Goal: Information Seeking & Learning: Learn about a topic

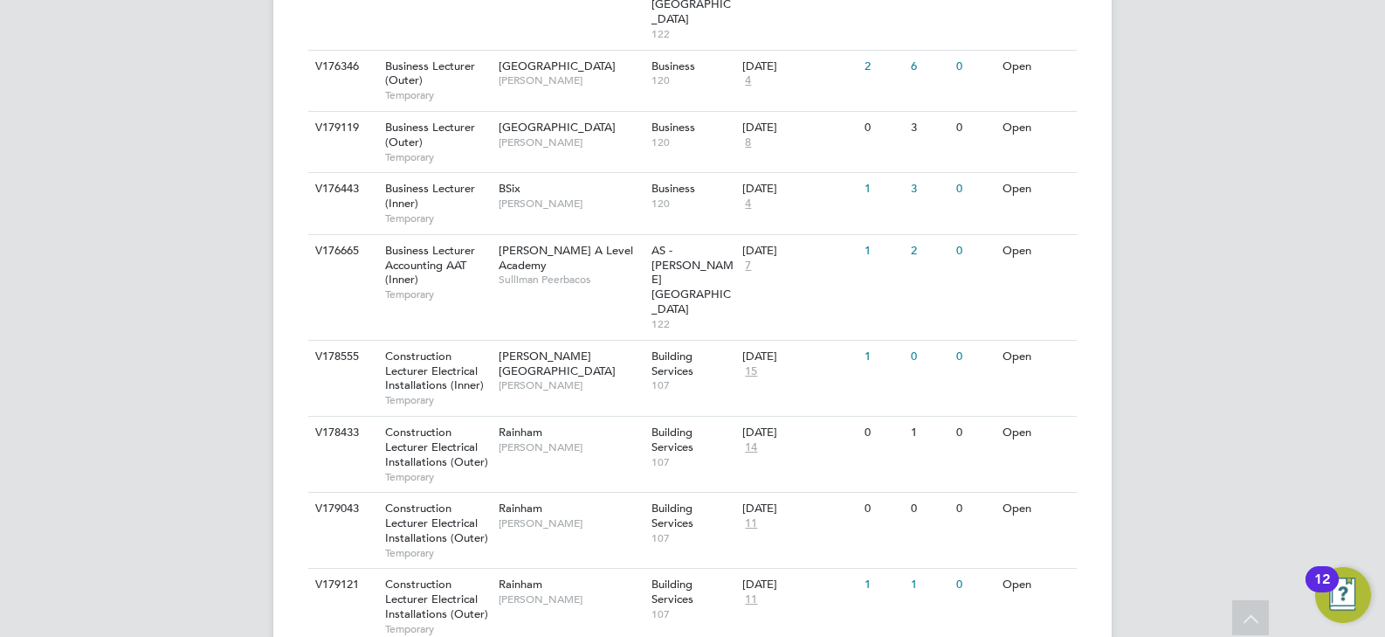
scroll to position [524, 0]
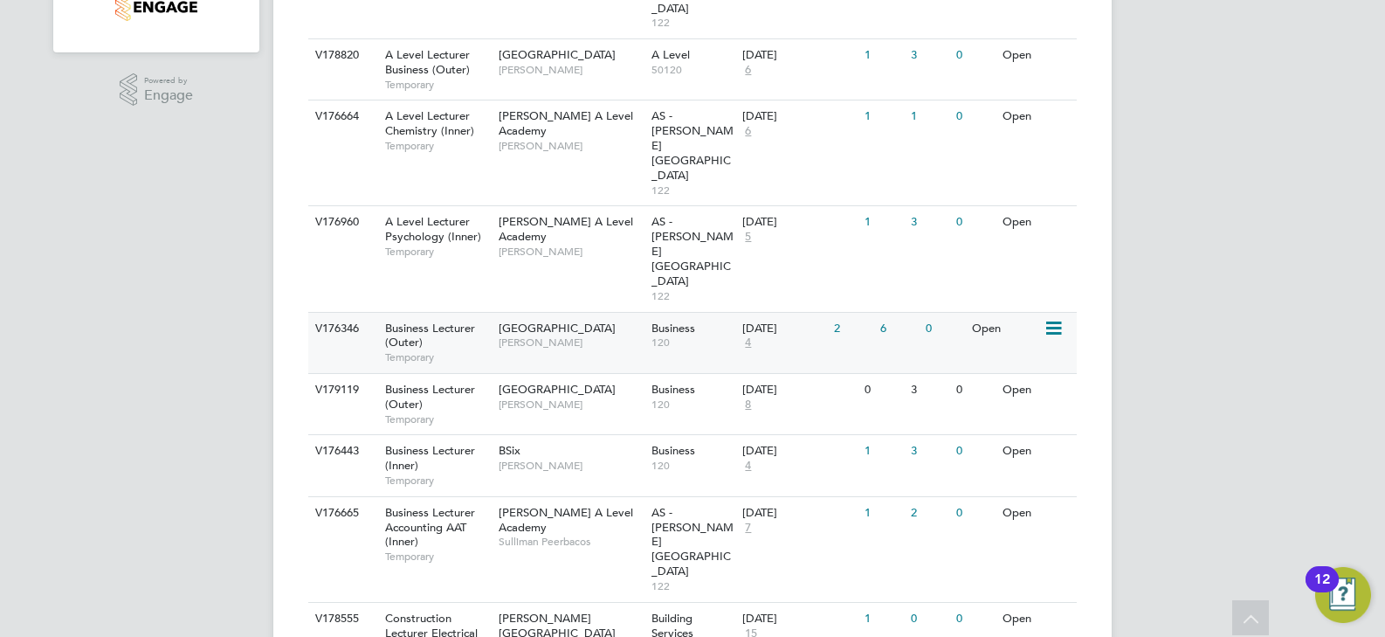
click at [597, 335] on span "[PERSON_NAME]" at bounding box center [571, 342] width 144 height 14
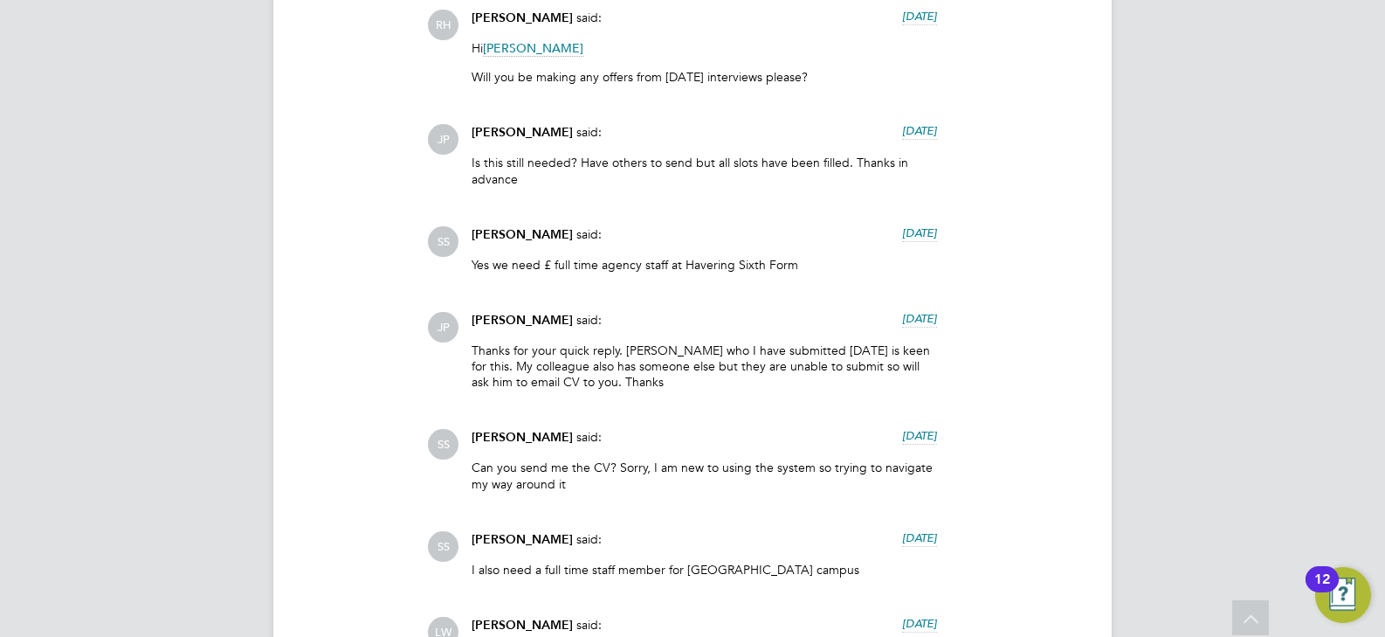
drag, startPoint x: 976, startPoint y: 231, endPoint x: 860, endPoint y: 235, distance: 116.2
click at [860, 235] on div "SS [PERSON_NAME] said: [DATE] Yes we need £ full time agency staff at Havering …" at bounding box center [752, 255] width 650 height 59
drag, startPoint x: 995, startPoint y: 223, endPoint x: 797, endPoint y: 249, distance: 199.1
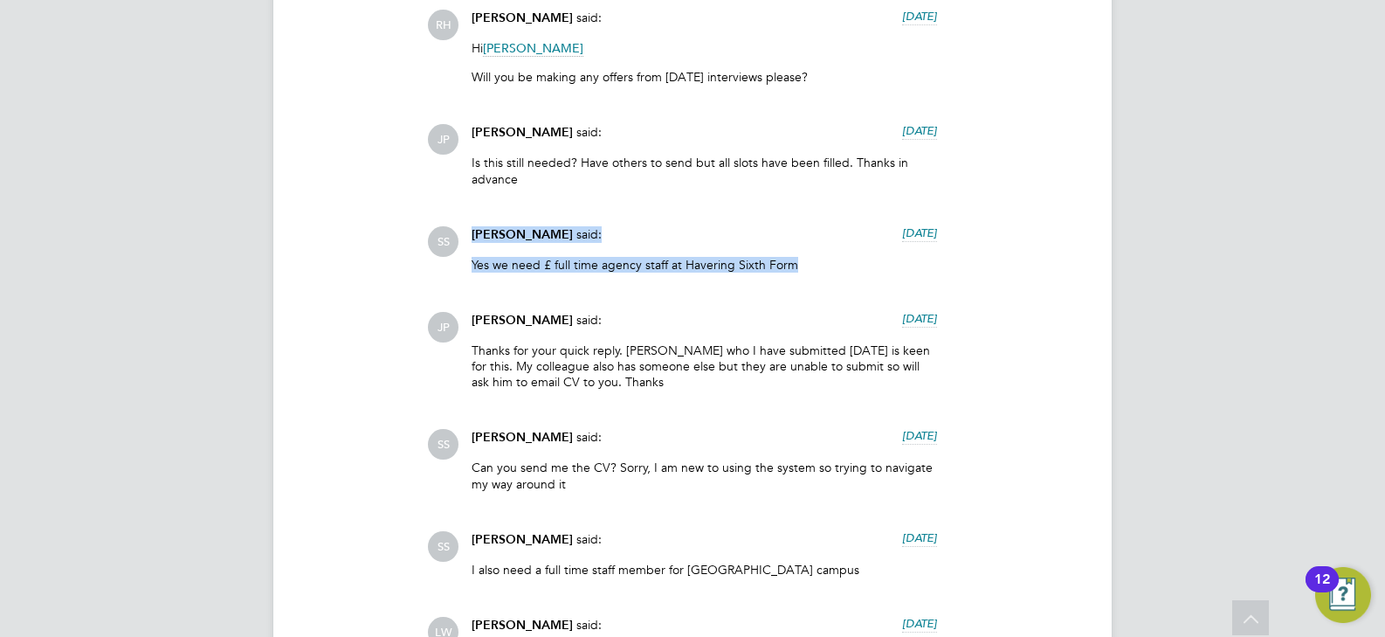
drag, startPoint x: 800, startPoint y: 265, endPoint x: 466, endPoint y: 229, distance: 335.5
click at [466, 229] on div "[PERSON_NAME] said: [DATE] Yes we need £ full time agency staff at Havering Six…" at bounding box center [704, 255] width 483 height 59
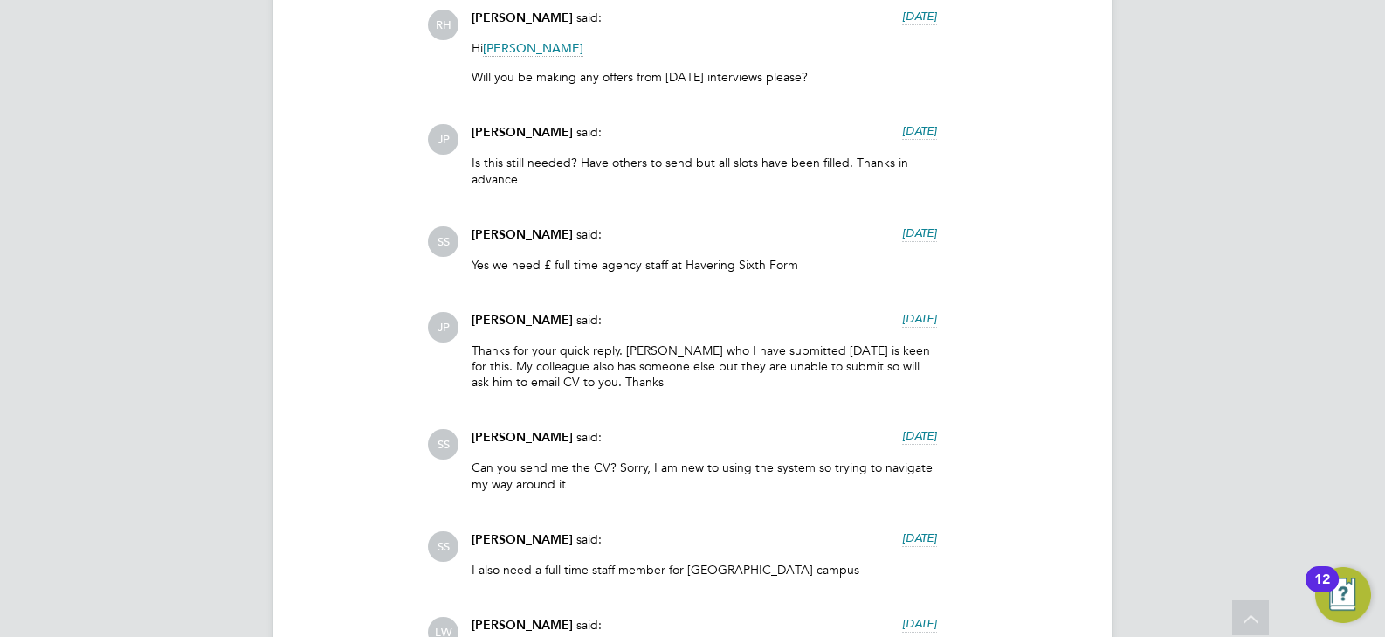
drag, startPoint x: 660, startPoint y: 194, endPoint x: 585, endPoint y: 183, distance: 75.8
click at [658, 193] on div "Is this still needed? Have others to send but all slots have been filled. Thank…" at bounding box center [704, 177] width 465 height 45
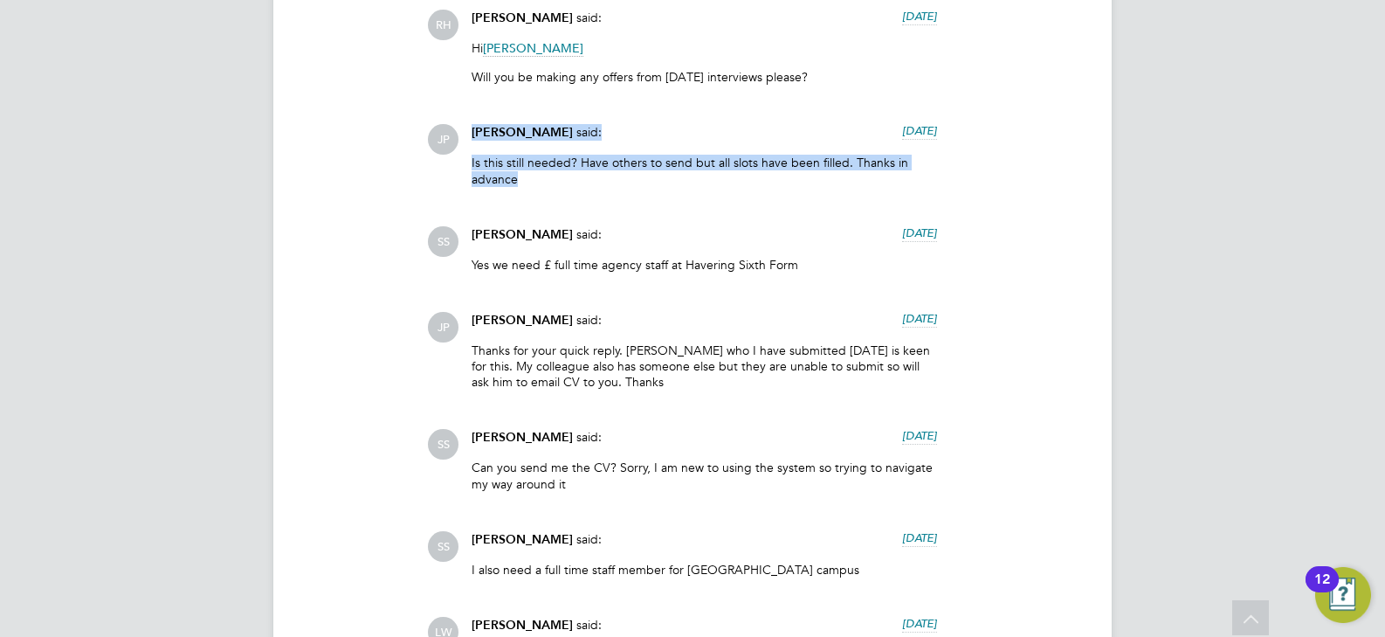
drag, startPoint x: 550, startPoint y: 179, endPoint x: 469, endPoint y: 121, distance: 100.1
click at [594, 187] on div "Is this still needed? Have others to send but all slots have been filled. Thank…" at bounding box center [704, 177] width 465 height 45
drag, startPoint x: 564, startPoint y: 179, endPoint x: 471, endPoint y: 119, distance: 111.2
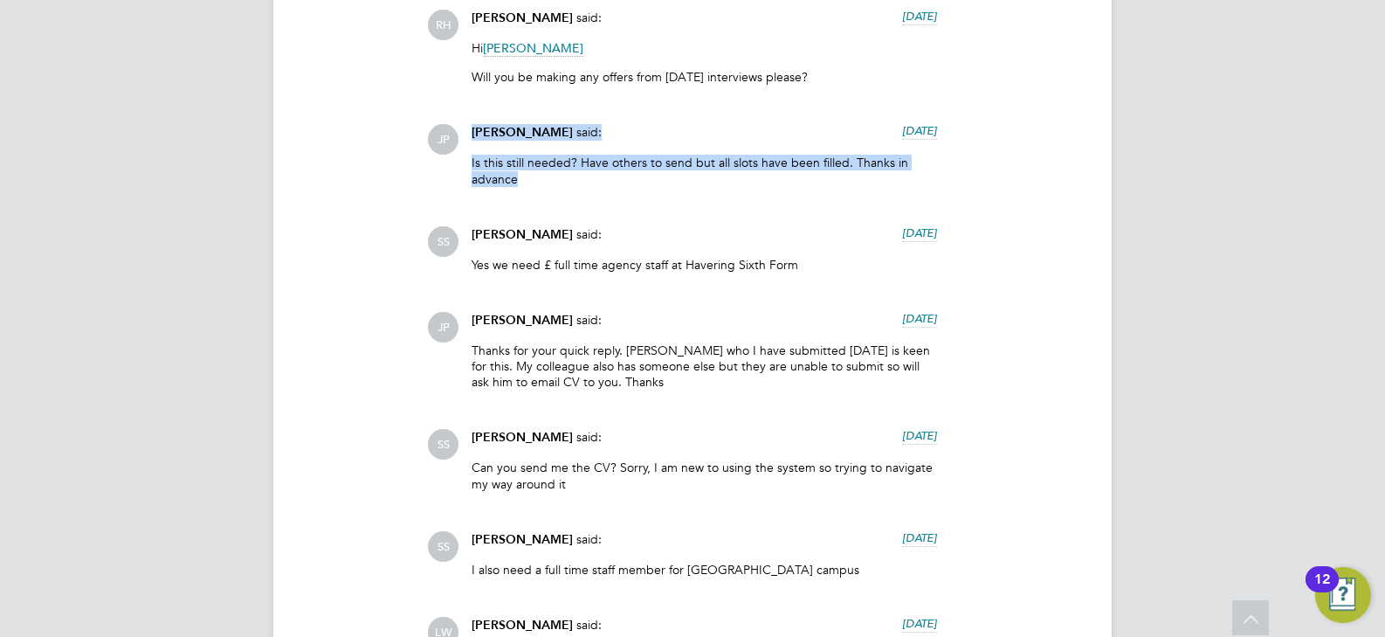
drag, startPoint x: 622, startPoint y: 185, endPoint x: 428, endPoint y: 117, distance: 205.5
click at [599, 170] on p "Is this still needed? Have others to send but all slots have been filled. Thank…" at bounding box center [704, 170] width 465 height 31
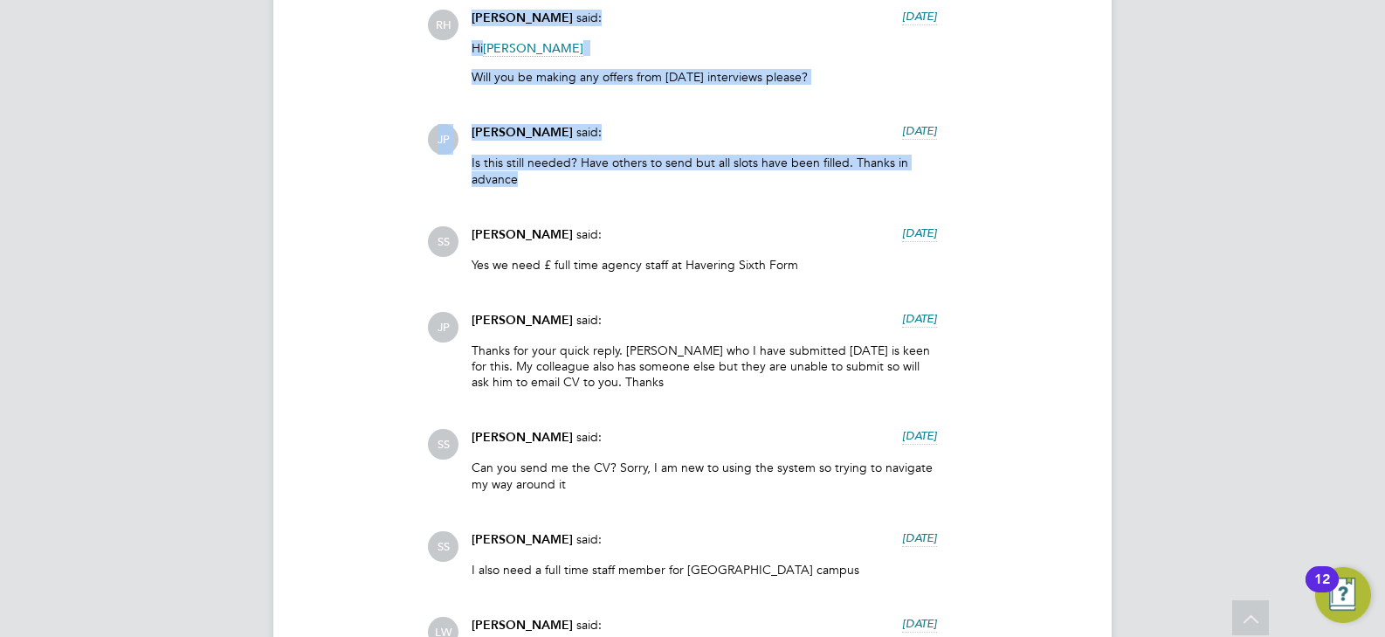
drag, startPoint x: 528, startPoint y: 153, endPoint x: 457, endPoint y: 19, distance: 151.6
click at [564, 168] on p "Is this still needed? Have others to send but all slots have been filled. Thank…" at bounding box center [704, 170] width 465 height 31
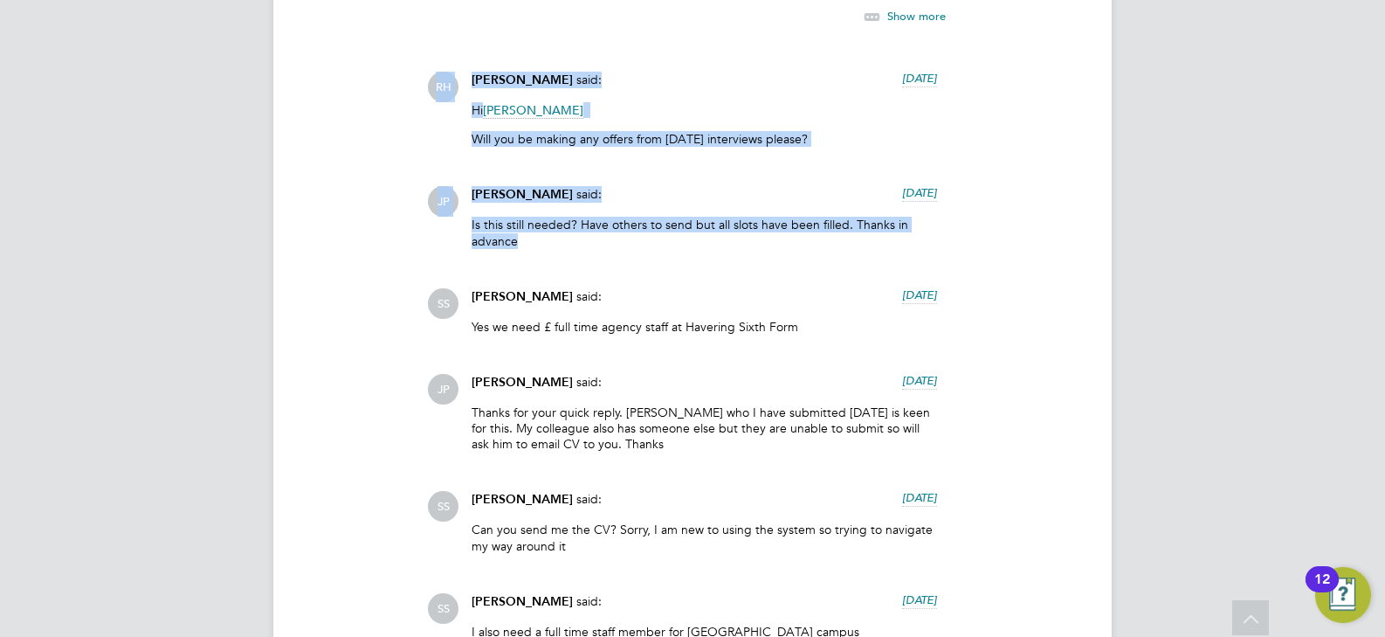
drag, startPoint x: 565, startPoint y: 190, endPoint x: 425, endPoint y: 10, distance: 227.8
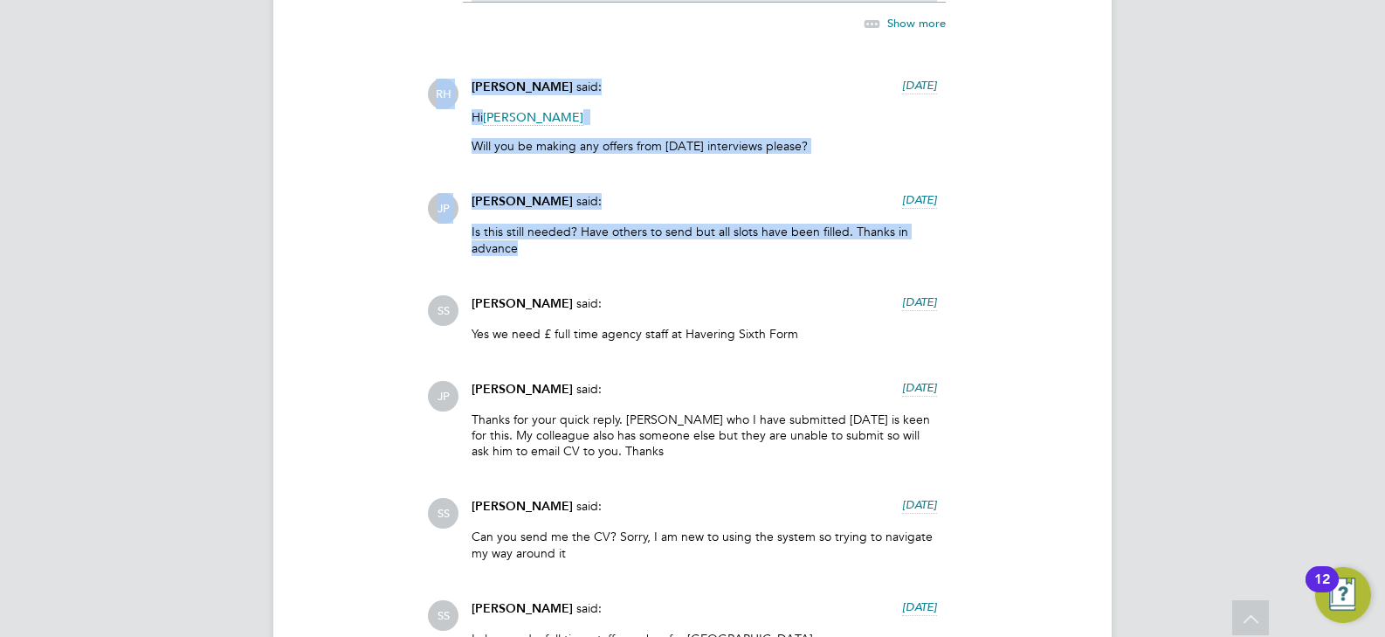
click at [572, 246] on p "Is this still needed? Have others to send but all slots have been filled. Thank…" at bounding box center [704, 239] width 465 height 31
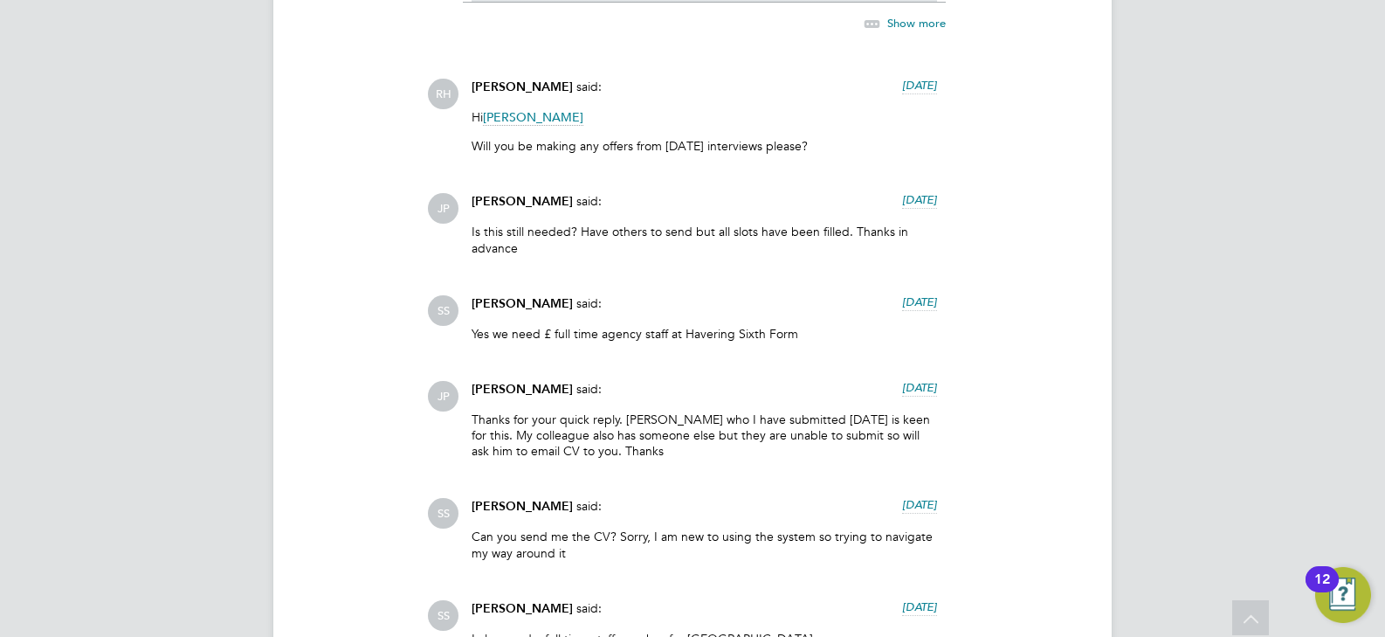
drag, startPoint x: 955, startPoint y: 197, endPoint x: 714, endPoint y: 224, distance: 242.5
click at [789, 199] on div "JP [PERSON_NAME] said: [DATE] Is this still needed? Have others to send but all…" at bounding box center [752, 230] width 650 height 75
drag, startPoint x: 648, startPoint y: 231, endPoint x: 472, endPoint y: 205, distance: 177.4
click at [472, 205] on div "[PERSON_NAME] said: [DATE] Is this still needed? Have others to send but all sl…" at bounding box center [704, 230] width 483 height 75
click at [550, 253] on p "Is this still needed? Have others to send but all slots have been filled. Thank…" at bounding box center [704, 239] width 465 height 31
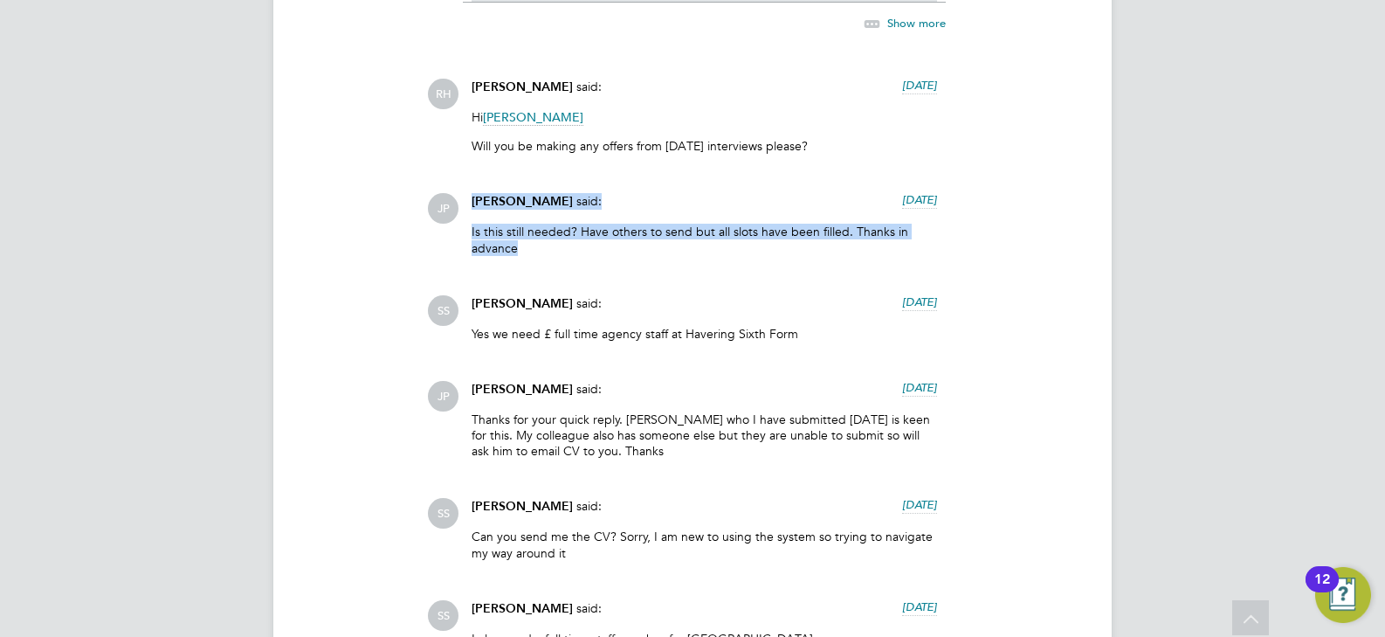
drag, startPoint x: 534, startPoint y: 245, endPoint x: 472, endPoint y: 201, distance: 77.1
click at [472, 201] on div "[PERSON_NAME] said: [DATE] Is this still needed? Have others to send but all sl…" at bounding box center [704, 230] width 483 height 75
click at [555, 242] on p "Is this still needed? Have others to send but all slots have been filled. Thank…" at bounding box center [704, 239] width 465 height 31
